Goal: Find specific page/section: Find specific page/section

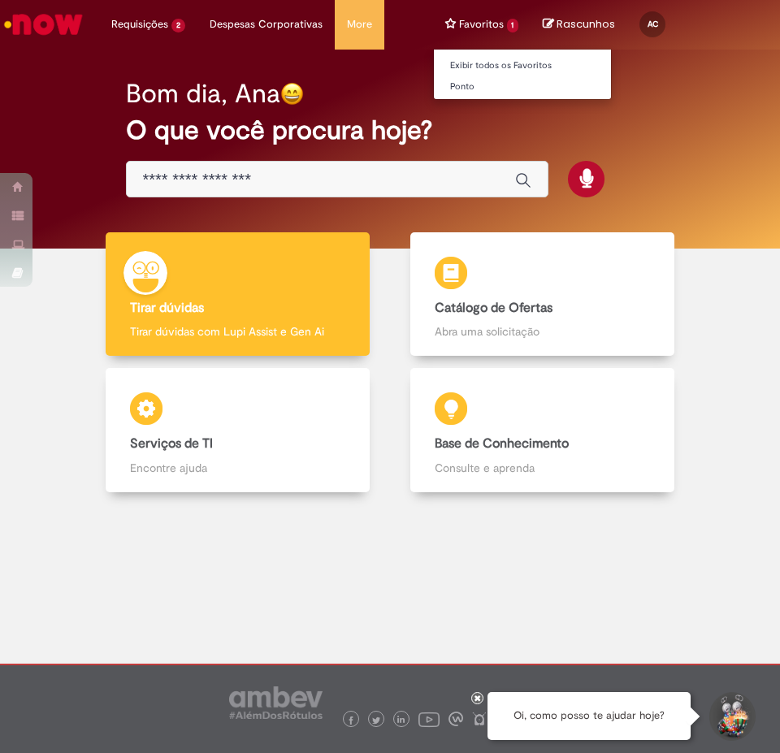
click at [476, 30] on li "Favoritos 1 Exibir todos os Favoritos [GEOGRAPHIC_DATA]" at bounding box center [482, 24] width 98 height 49
click at [478, 58] on link "Exibir todos os Favoritos" at bounding box center [523, 66] width 179 height 18
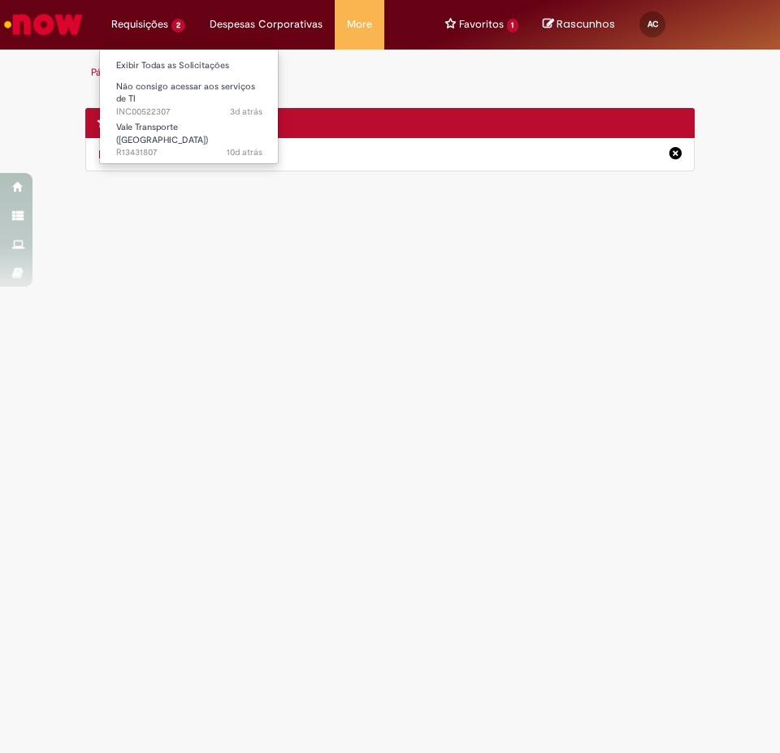
click at [158, 25] on li "Requisições 2 Exibir Todas as Solicitações Não consigo acessar aos serviços de …" at bounding box center [148, 24] width 98 height 49
click at [171, 25] on li "Requisições 2 Exibir Todas as Solicitações Não consigo acessar aos serviços de …" at bounding box center [148, 24] width 98 height 49
click at [102, 21] on li "Requisições 2 Exibir Todas as Solicitações Não consigo acessar aos serviços de …" at bounding box center [148, 24] width 98 height 49
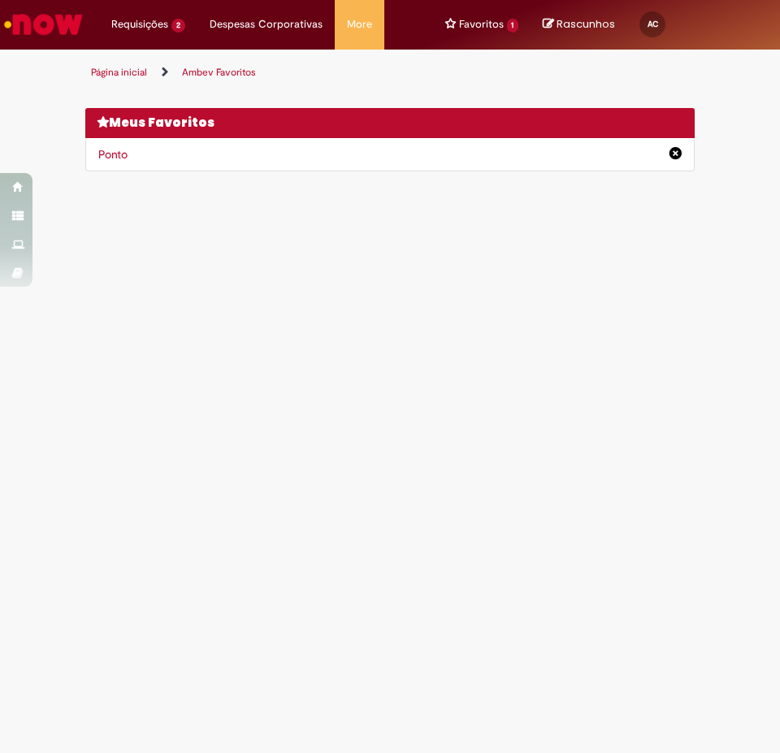
click at [113, 150] on link "Ponto" at bounding box center [112, 154] width 29 height 15
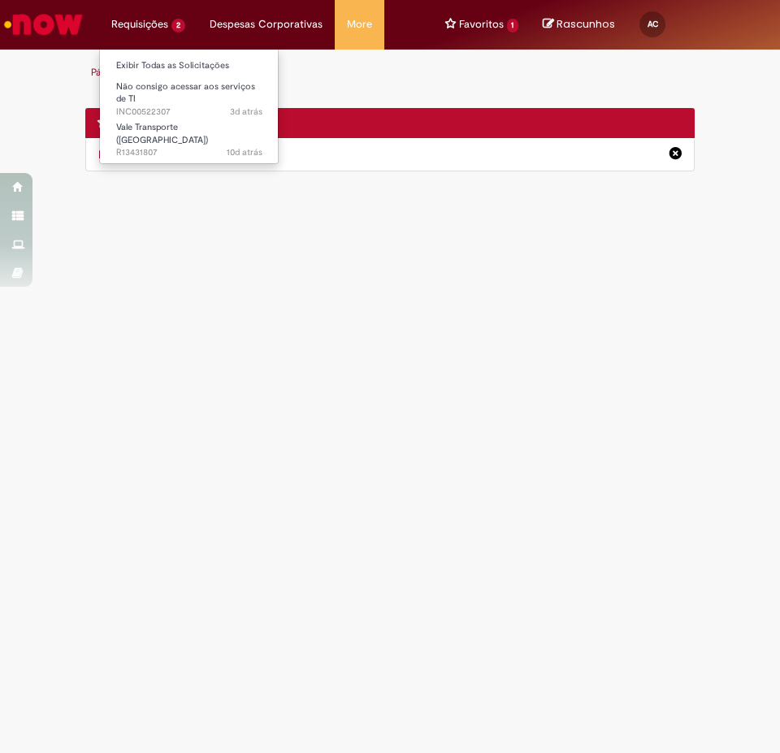
click at [154, 32] on li "Requisições 2 Exibir Todas as Solicitações Não consigo acessar aos serviços de …" at bounding box center [148, 24] width 98 height 49
